Goal: Book appointment/travel/reservation

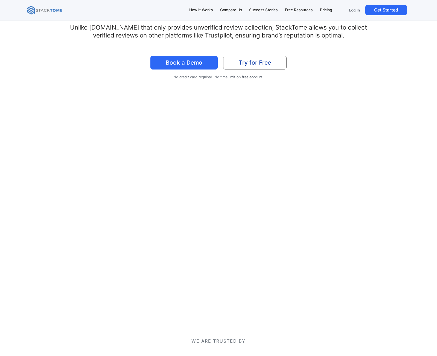
scroll to position [85, 0]
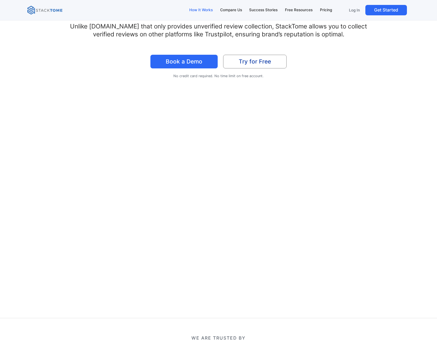
click at [193, 13] on div "How It Works" at bounding box center [201, 10] width 24 height 6
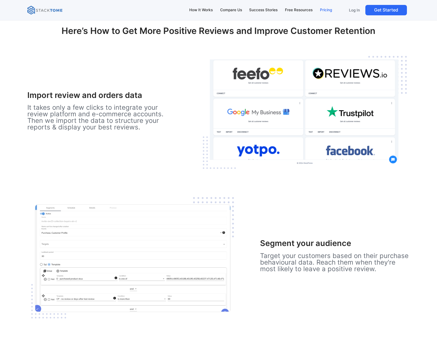
click at [324, 10] on div "Pricing" at bounding box center [326, 10] width 12 height 6
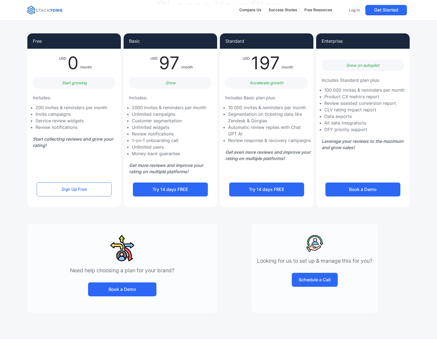
scroll to position [44, 0]
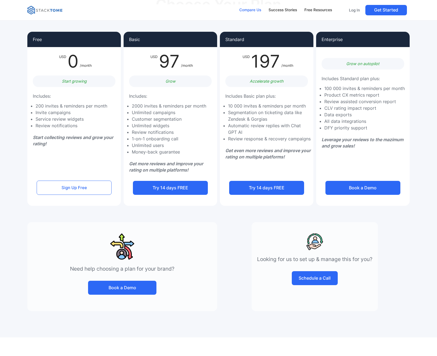
click at [257, 12] on div "Compare Us" at bounding box center [251, 10] width 22 height 6
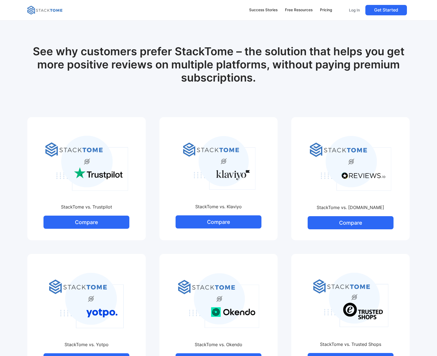
click at [47, 10] on img at bounding box center [44, 10] width 35 height 9
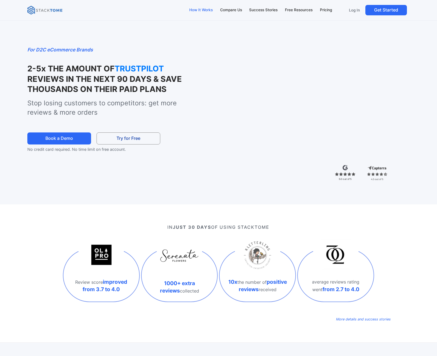
click at [203, 11] on div "How It Works" at bounding box center [201, 10] width 24 height 6
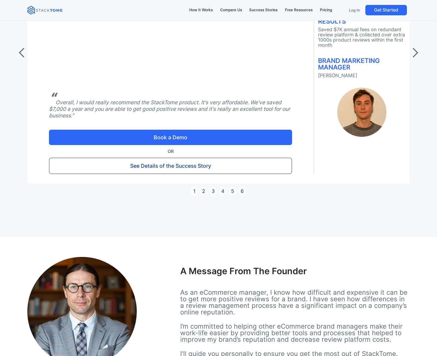
scroll to position [2450, 0]
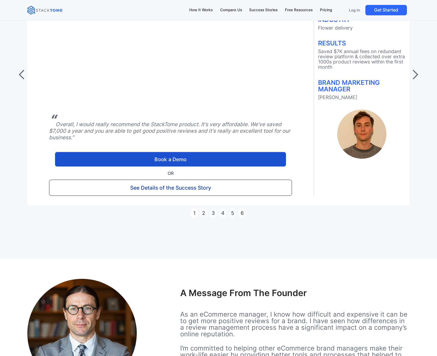
click at [152, 158] on link "Book a Demo" at bounding box center [170, 159] width 231 height 15
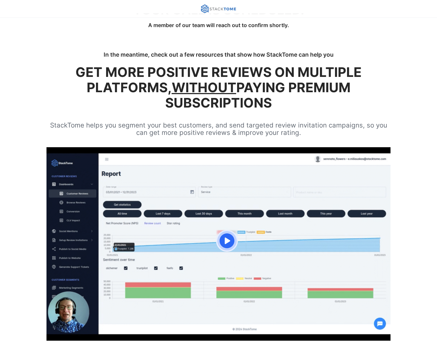
scroll to position [1, 0]
